Goal: Register for event/course

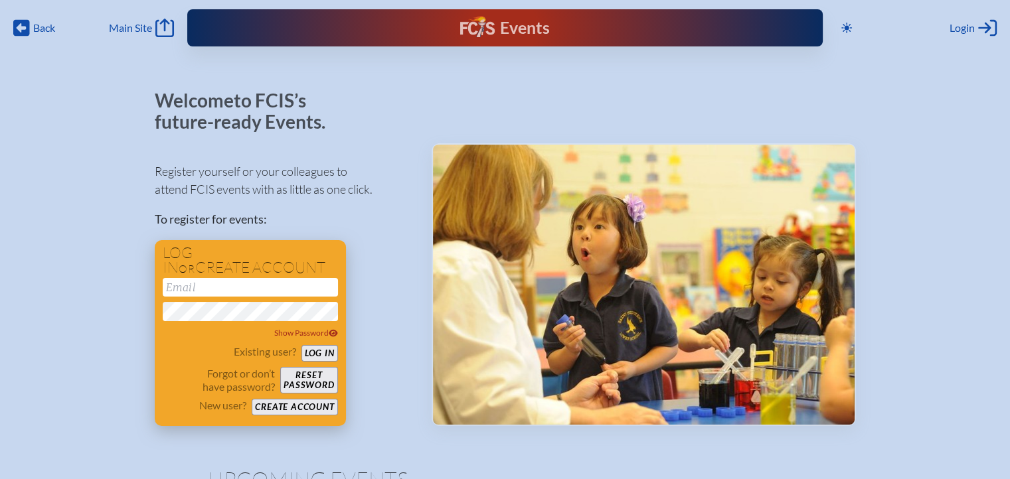
type input "[PERSON_NAME][EMAIL_ADDRESS][PERSON_NAME][PERSON_NAME][DOMAIN_NAME]"
click at [329, 349] on button "Log in" at bounding box center [319, 353] width 37 height 17
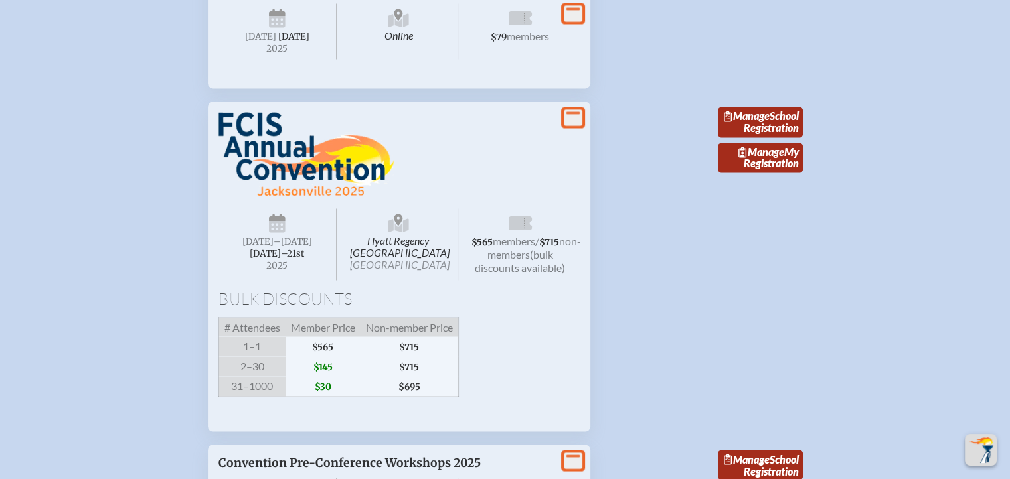
scroll to position [2257, 0]
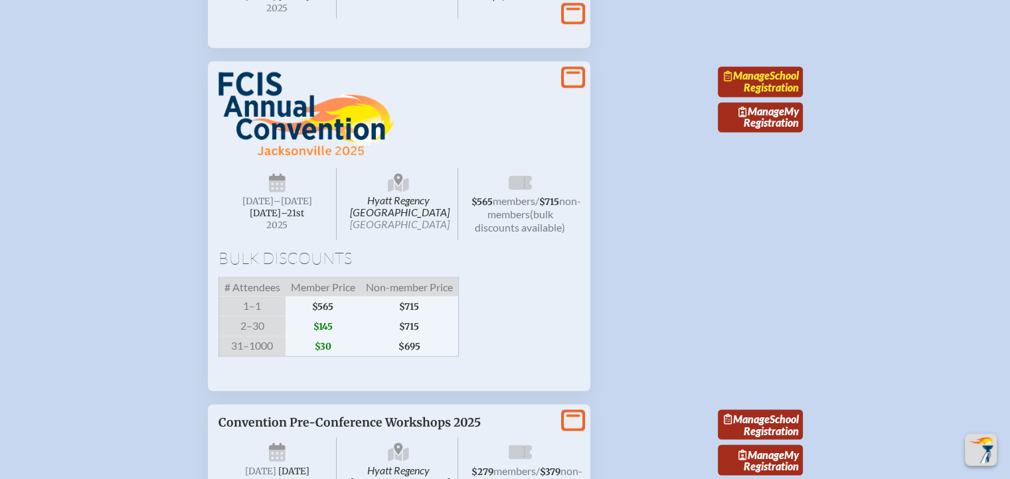
click at [767, 97] on link "Manage School Registration" at bounding box center [760, 81] width 85 height 31
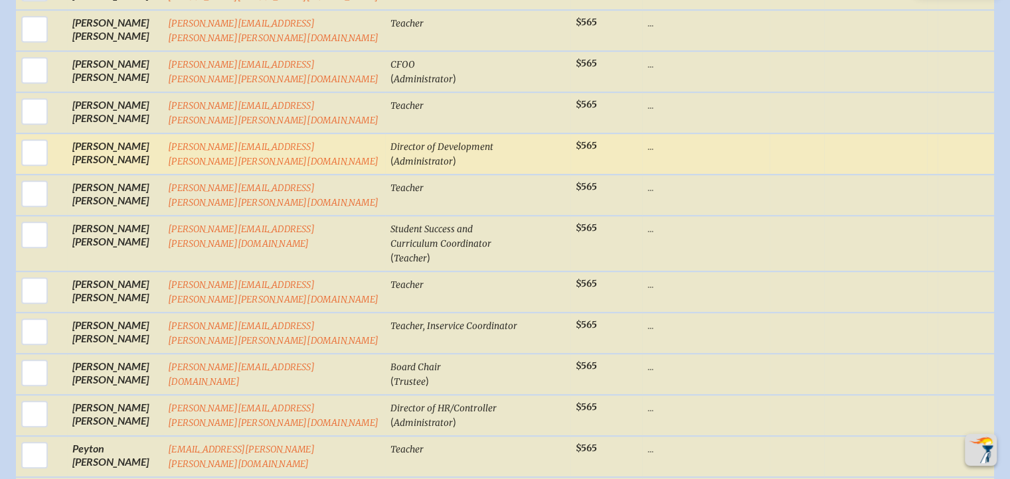
scroll to position [929, 0]
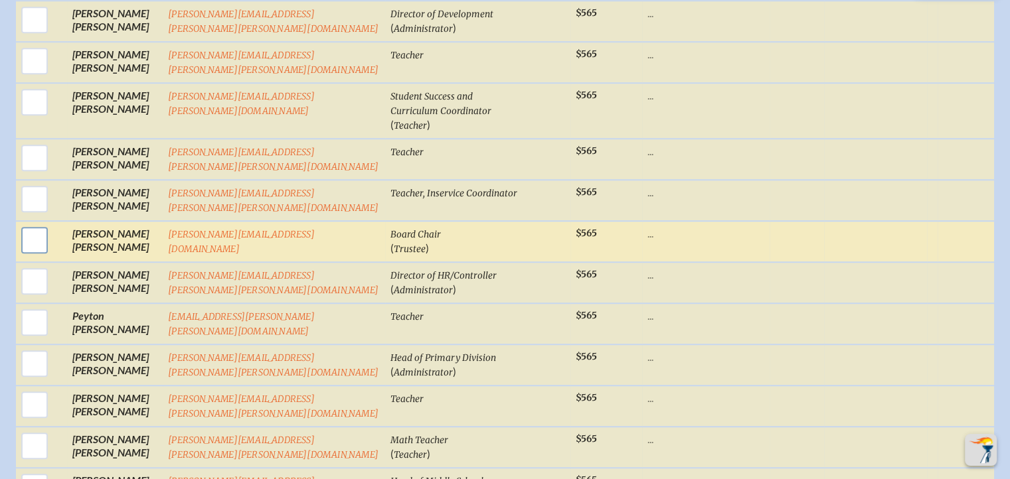
click at [37, 224] on input "checkbox" at bounding box center [34, 240] width 33 height 33
checkbox input "true"
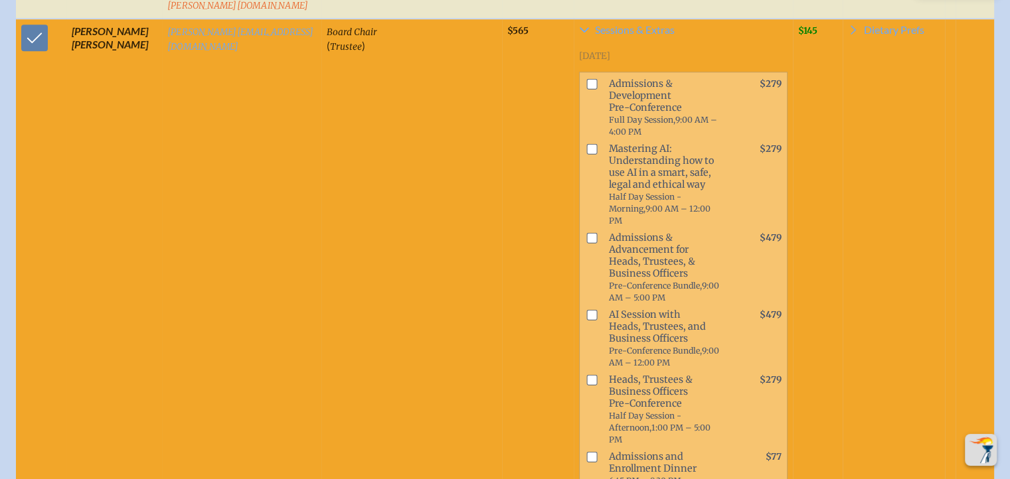
scroll to position [1274, 0]
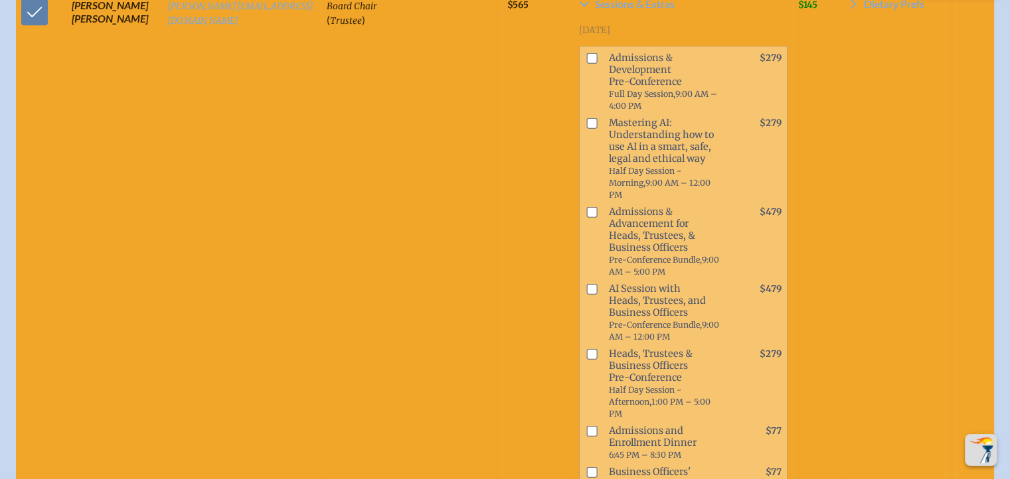
click at [586, 349] on input "checkbox" at bounding box center [591, 354] width 11 height 11
checkbox input "true"
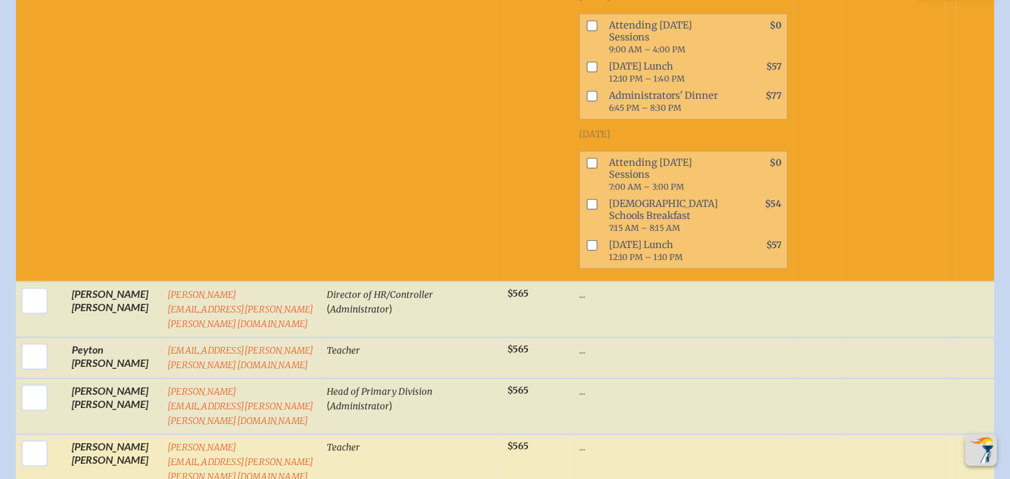
scroll to position [1872, 0]
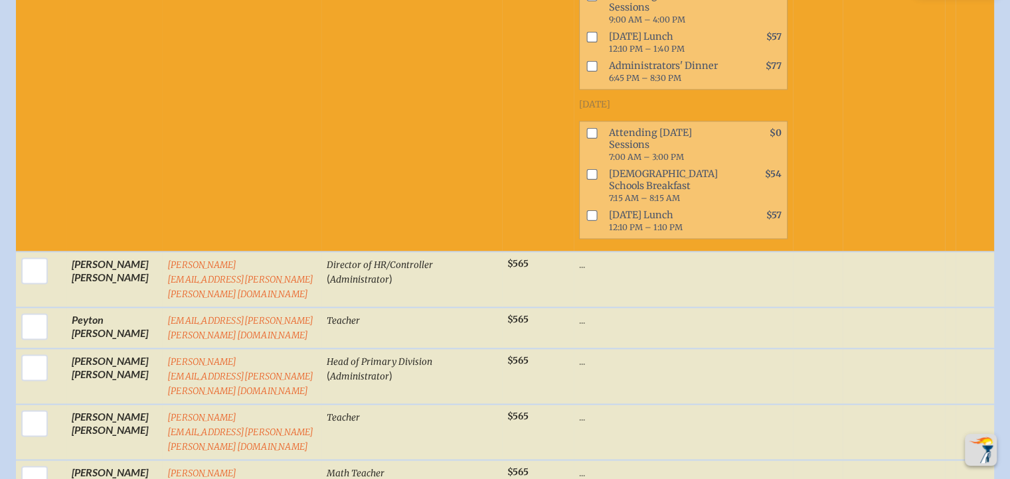
checkbox input "true"
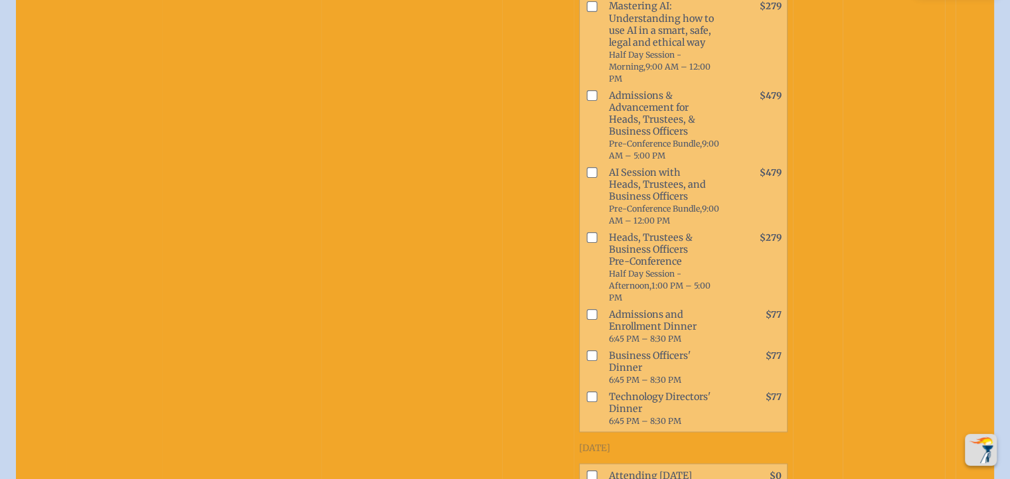
scroll to position [2536, 0]
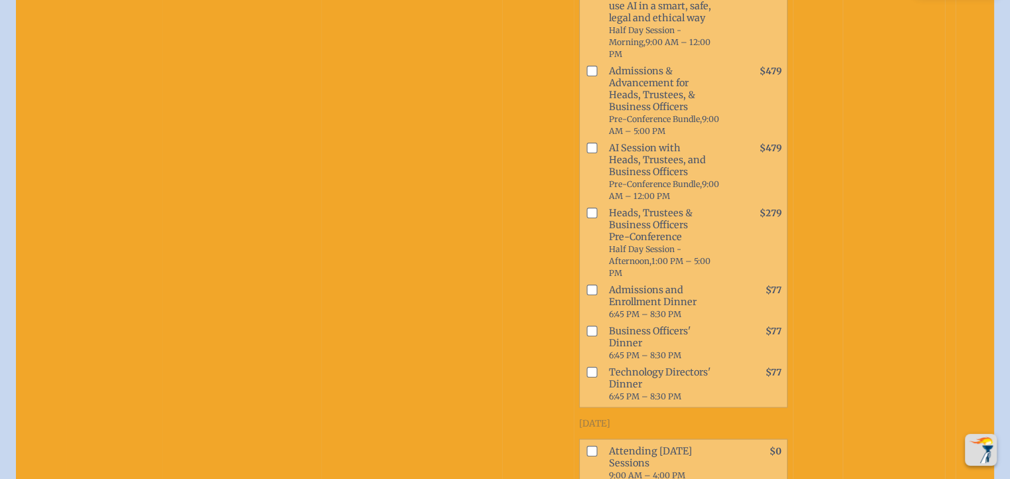
checkbox input "true"
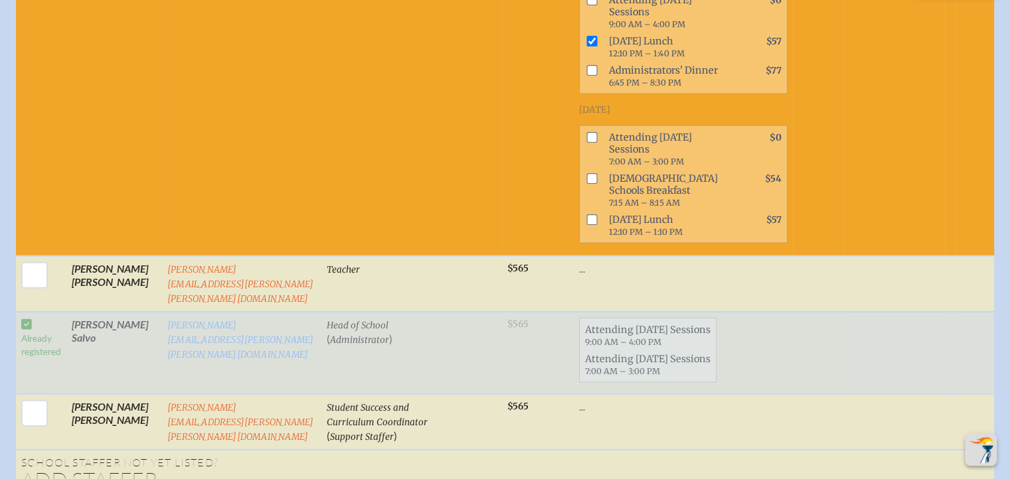
scroll to position [3000, 0]
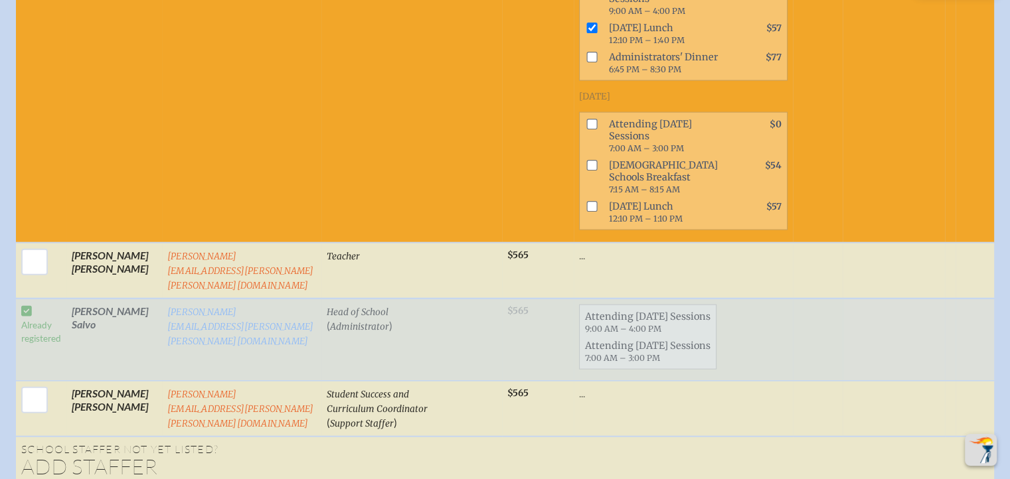
click at [103, 260] on li "Ms." at bounding box center [96, 267] width 56 height 19
type input "[PERSON_NAME]"
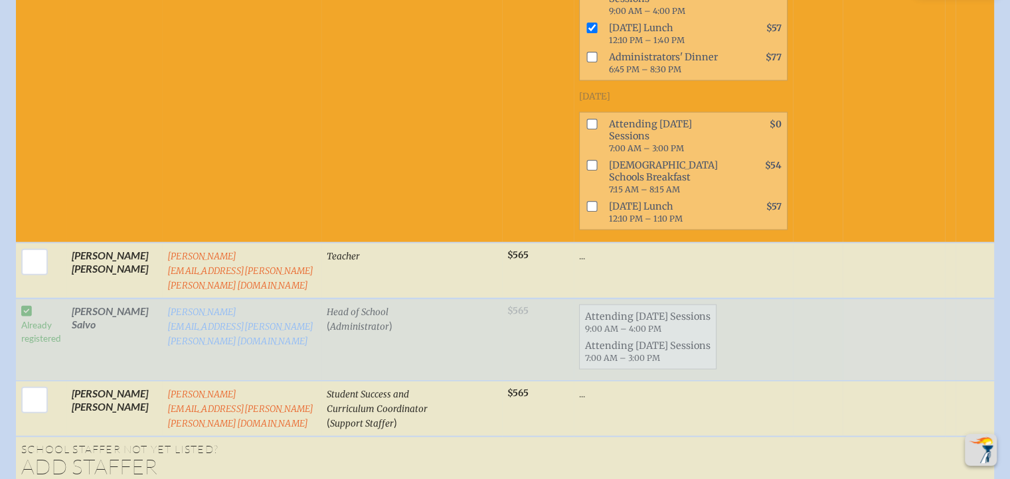
type input "Cummins"
type input "[PERSON_NAME][EMAIL_ADDRESS][PERSON_NAME][PERSON_NAME][DOMAIN_NAME]"
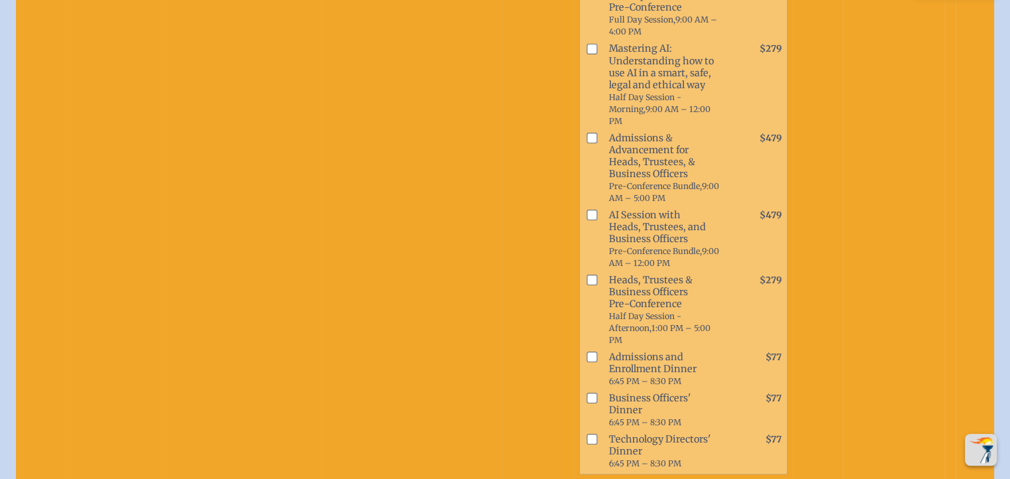
scroll to position [3067, 0]
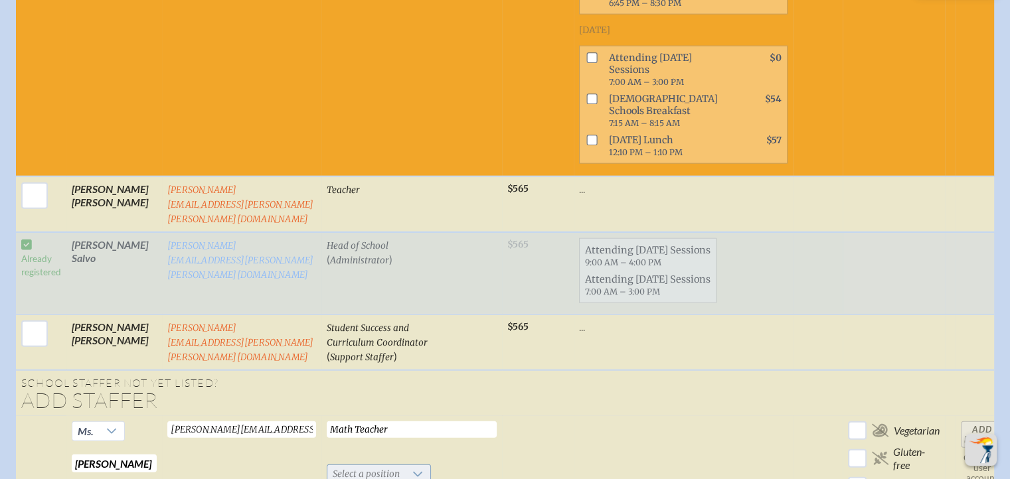
type input "Math Teacher"
click at [371, 465] on span "Select a position" at bounding box center [366, 474] width 78 height 19
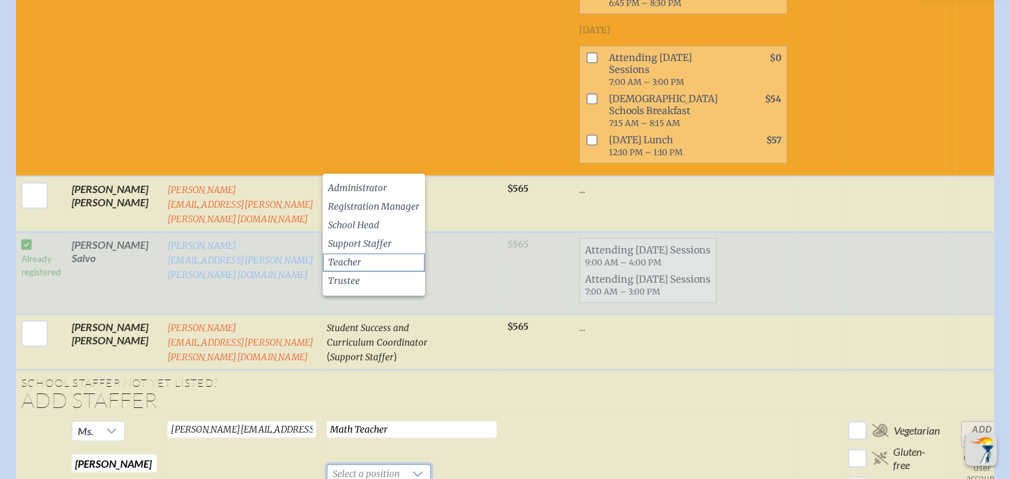
click at [381, 258] on li "Teacher" at bounding box center [374, 263] width 102 height 19
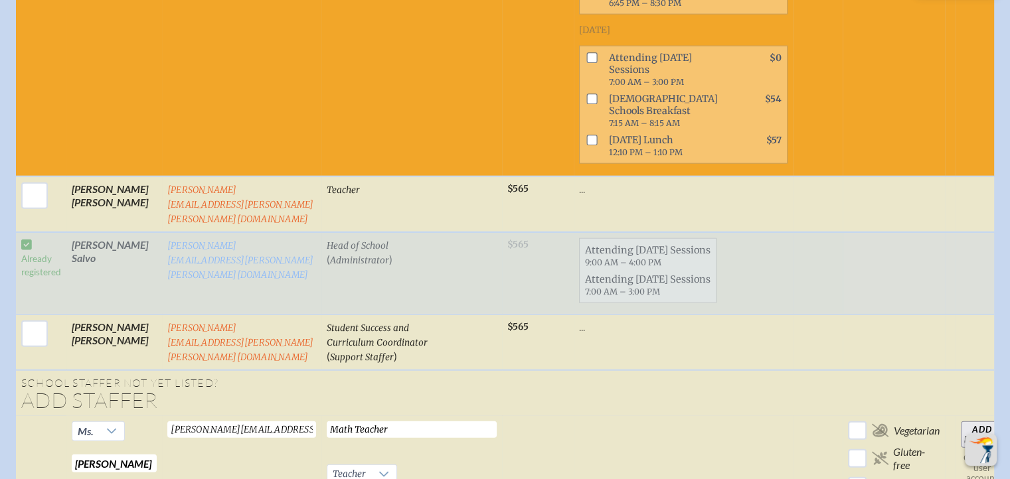
click at [480, 416] on td "Math Teacher Required Teacher Required" at bounding box center [411, 485] width 181 height 139
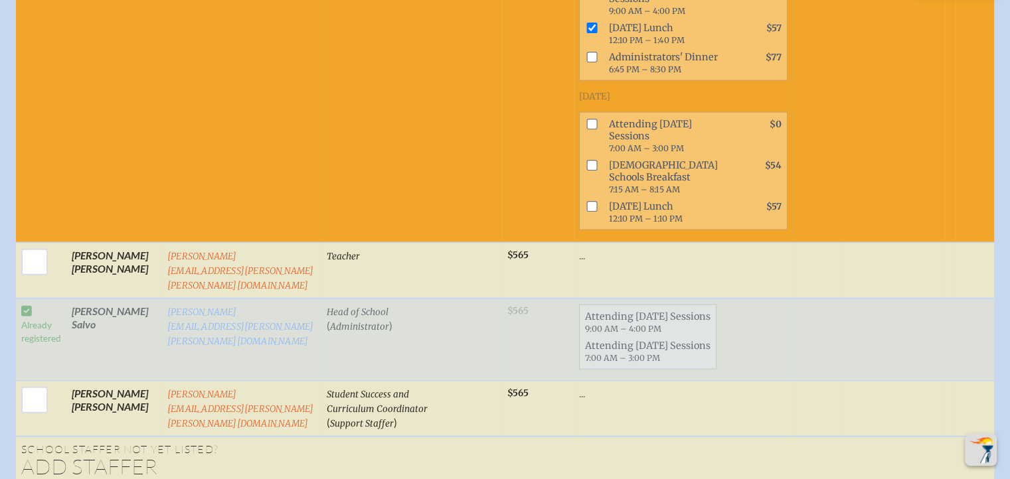
checkbox input "false"
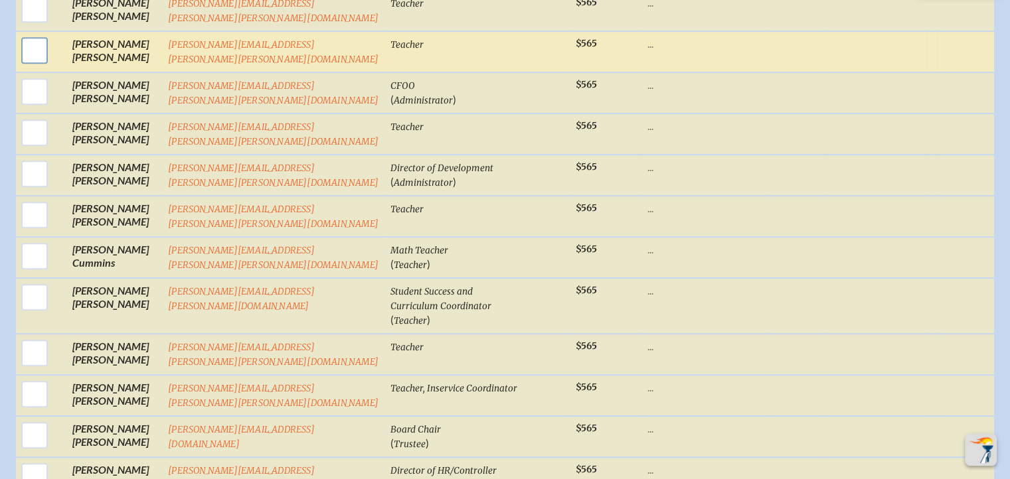
scroll to position [797, 0]
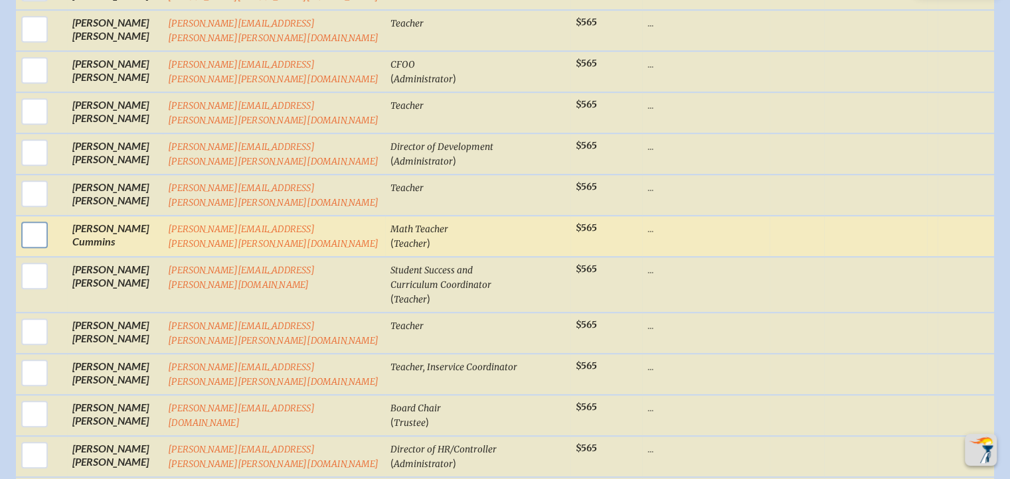
click at [26, 218] on input "checkbox" at bounding box center [34, 234] width 33 height 33
checkbox input "true"
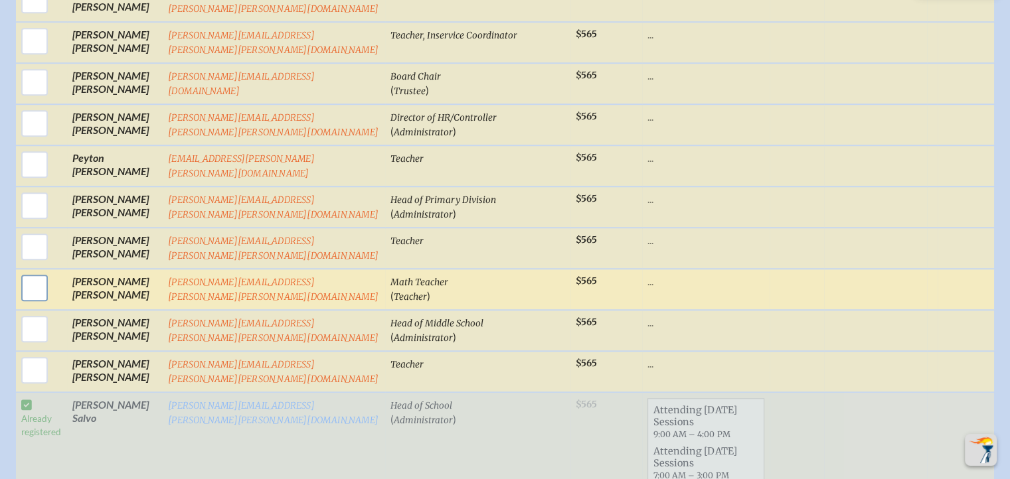
scroll to position [1062, 0]
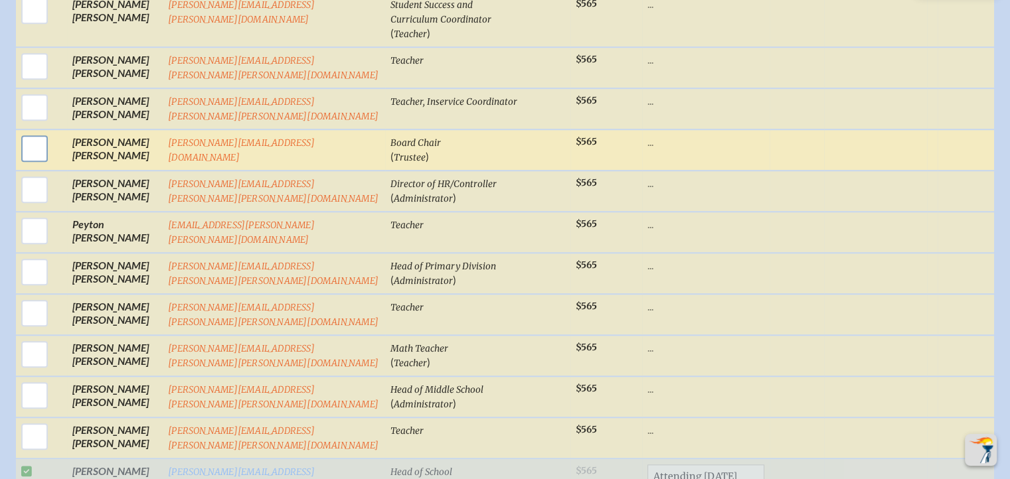
click at [39, 132] on input "checkbox" at bounding box center [34, 148] width 33 height 33
checkbox input "true"
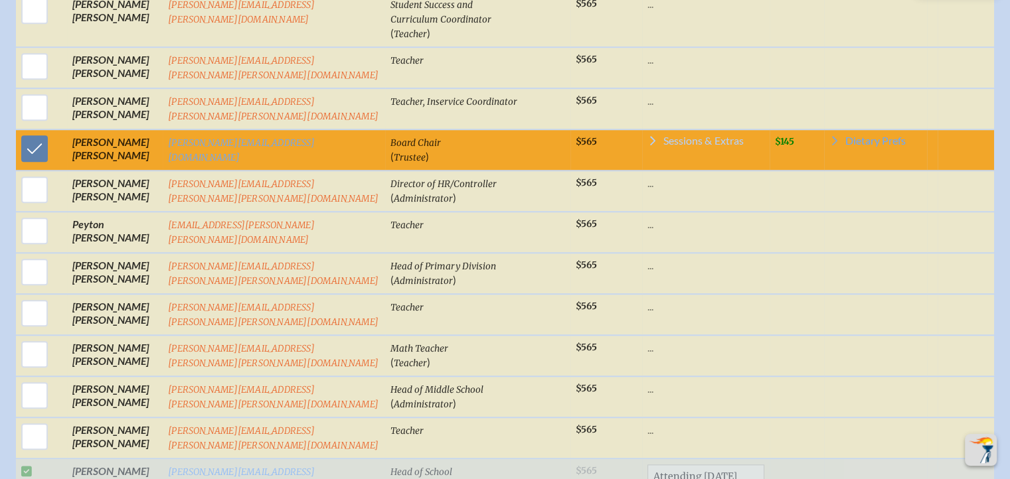
click at [663, 135] on span "Sessions & Extras" at bounding box center [703, 140] width 80 height 11
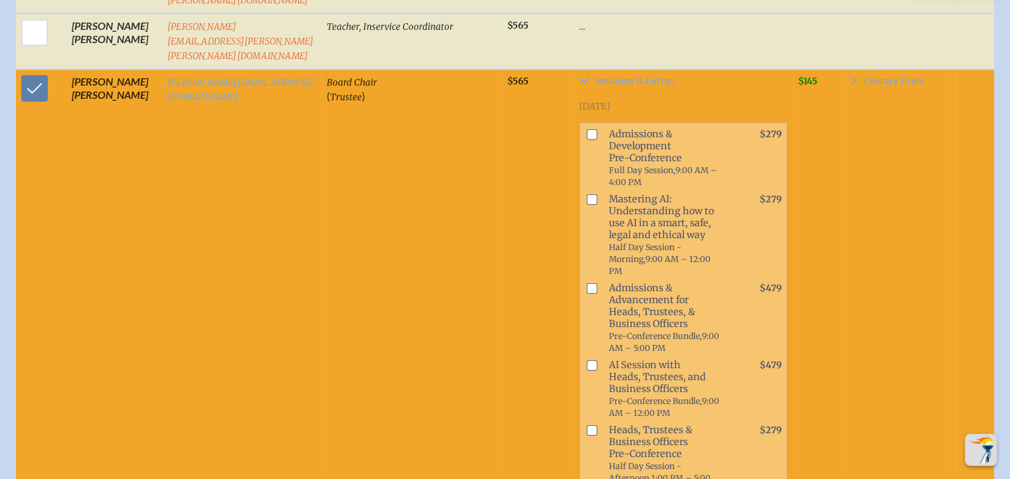
scroll to position [1274, 0]
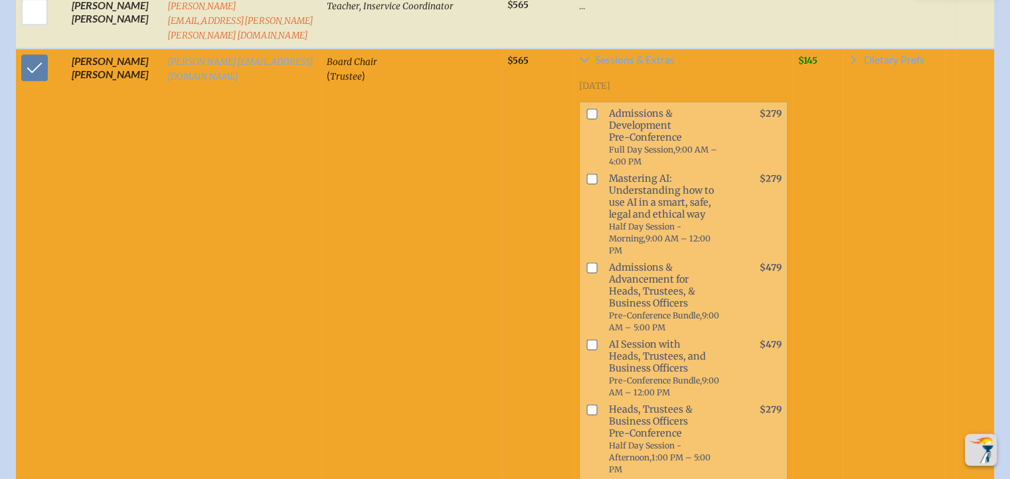
click at [586, 405] on input "checkbox" at bounding box center [591, 410] width 11 height 11
checkbox input "true"
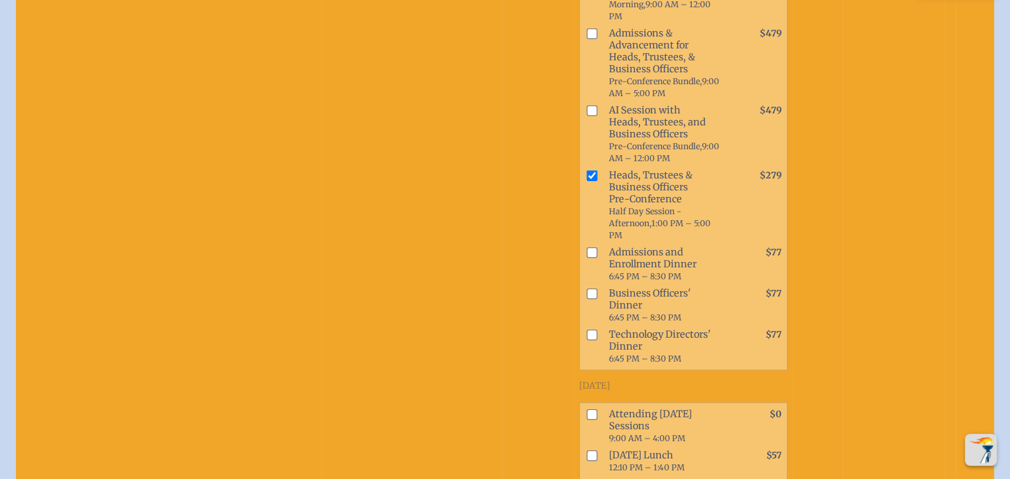
scroll to position [1540, 0]
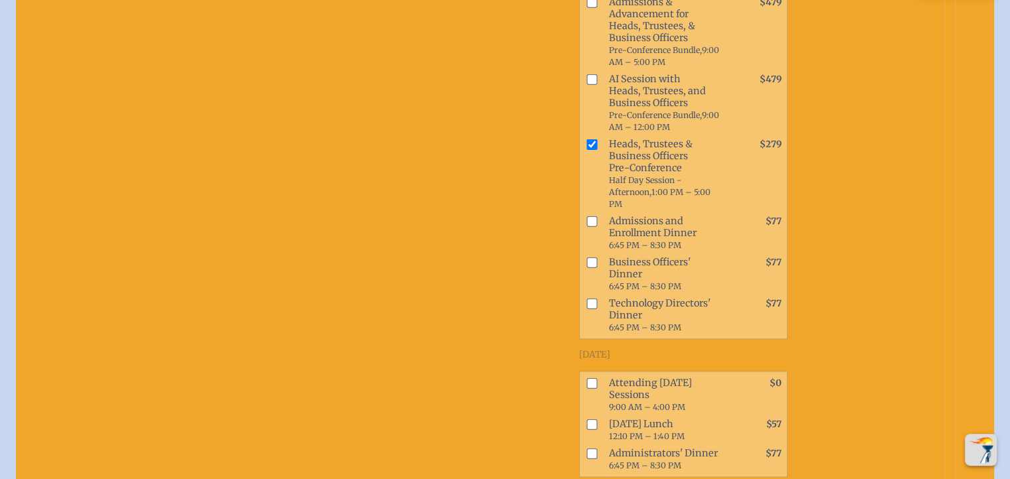
click at [586, 419] on input "checkbox" at bounding box center [591, 424] width 11 height 11
checkbox input "true"
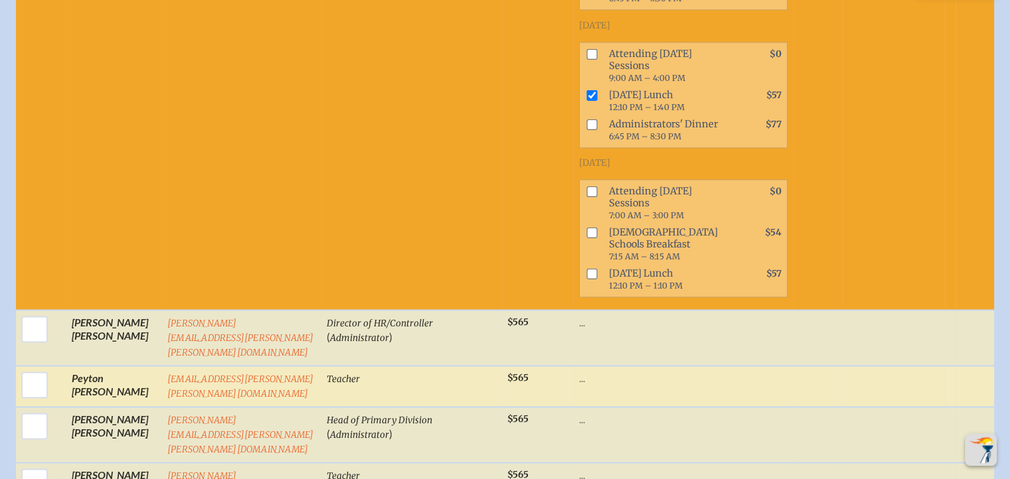
scroll to position [1872, 0]
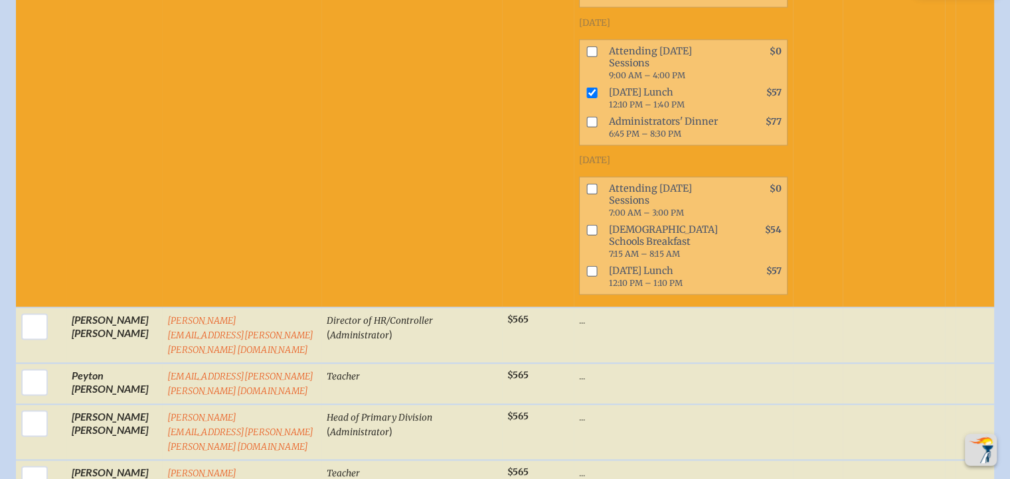
checkbox input "true"
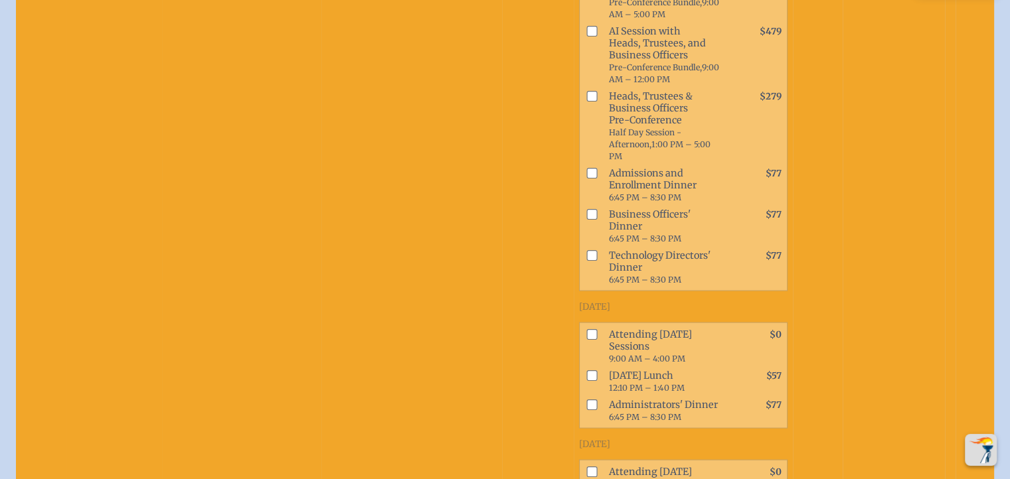
scroll to position [2668, 0]
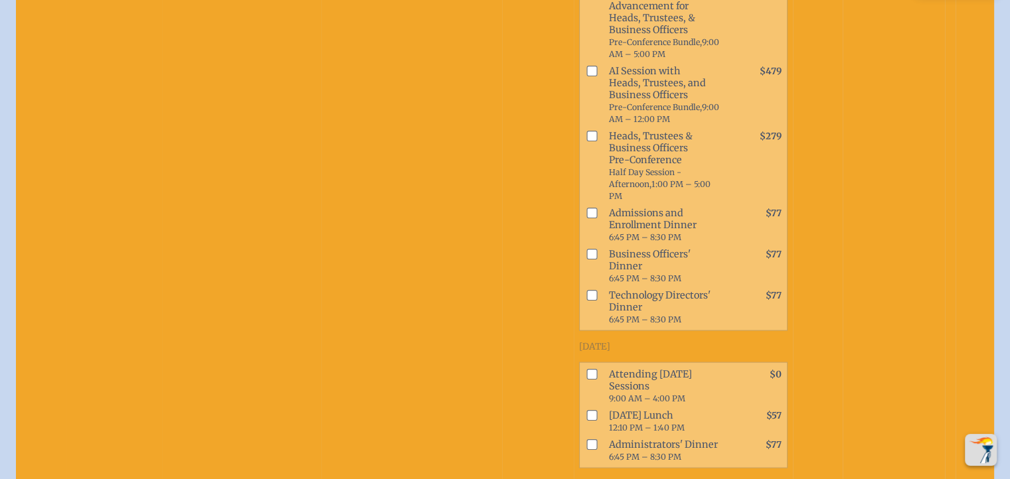
click at [586, 411] on input "checkbox" at bounding box center [591, 416] width 11 height 11
checkbox input "true"
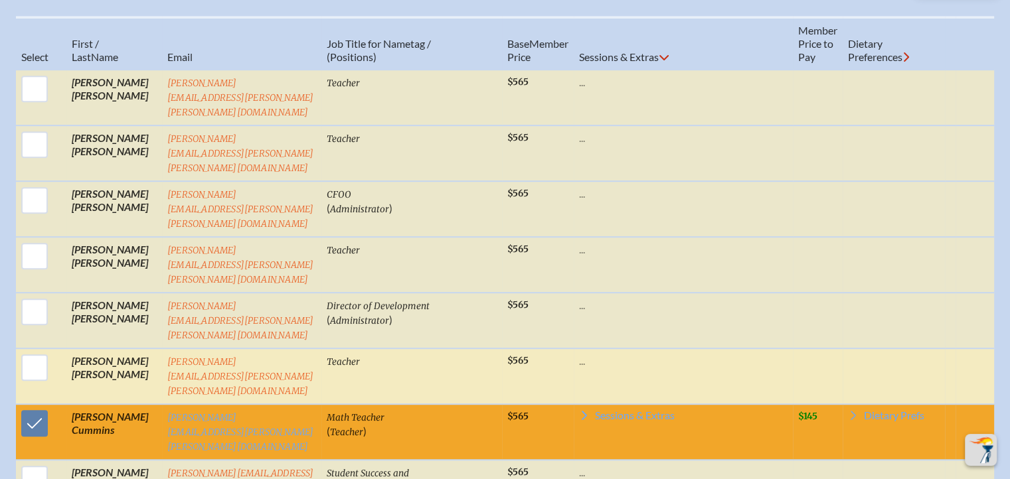
scroll to position [743, 0]
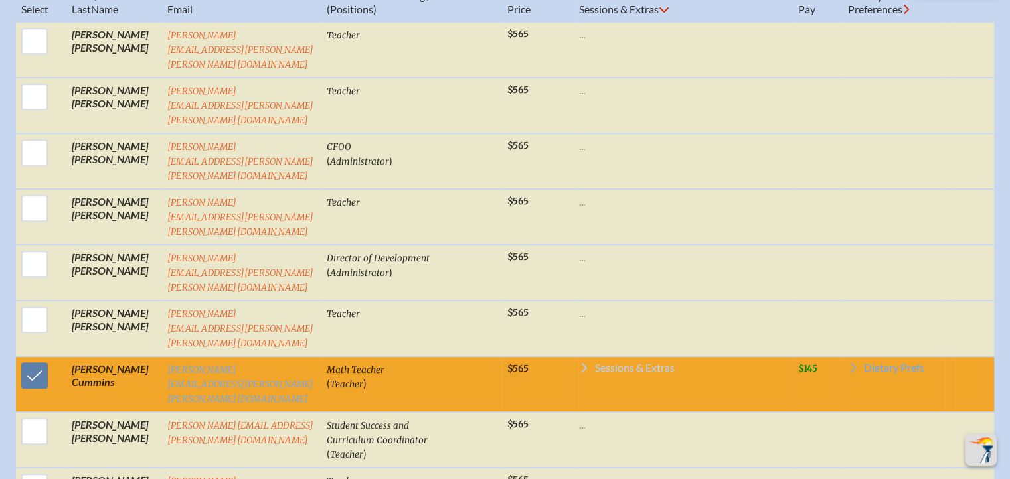
click at [599, 362] on span "Sessions & Extras" at bounding box center [635, 367] width 80 height 11
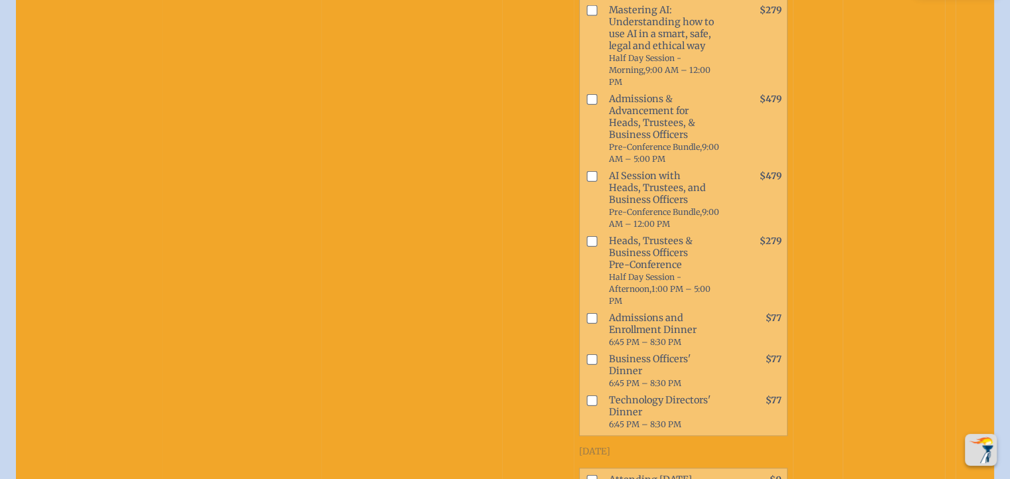
scroll to position [1341, 0]
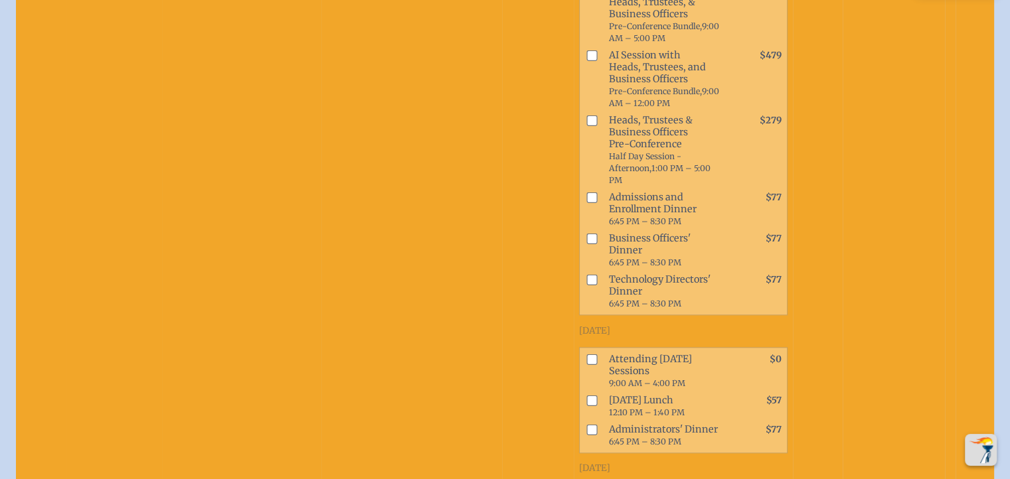
click at [586, 395] on input "checkbox" at bounding box center [591, 400] width 11 height 11
checkbox input "true"
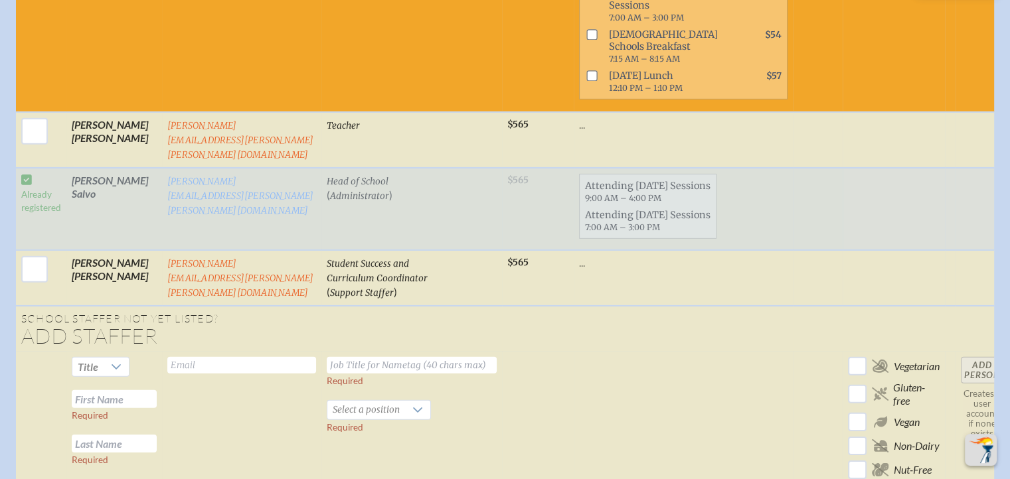
scroll to position [3996, 0]
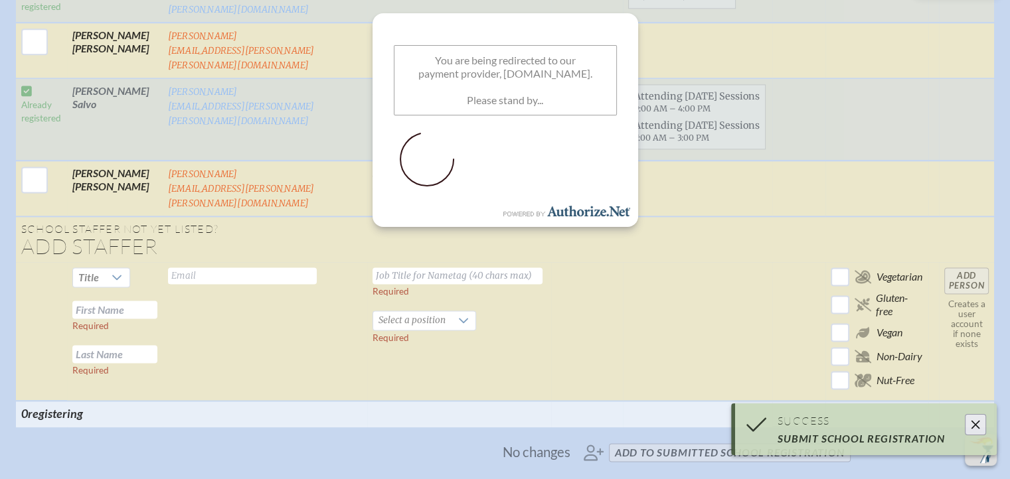
scroll to position [1774, 0]
